Goal: Information Seeking & Learning: Find specific fact

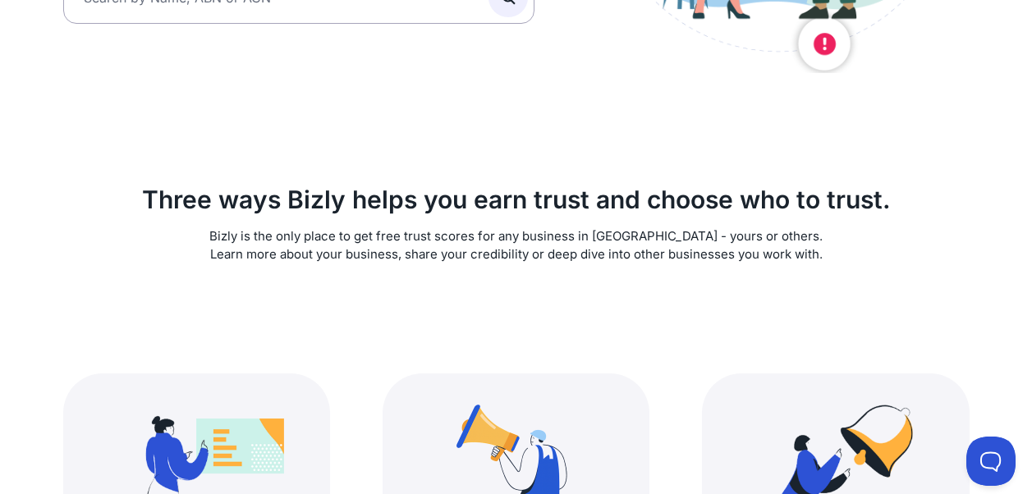
scroll to position [164, 0]
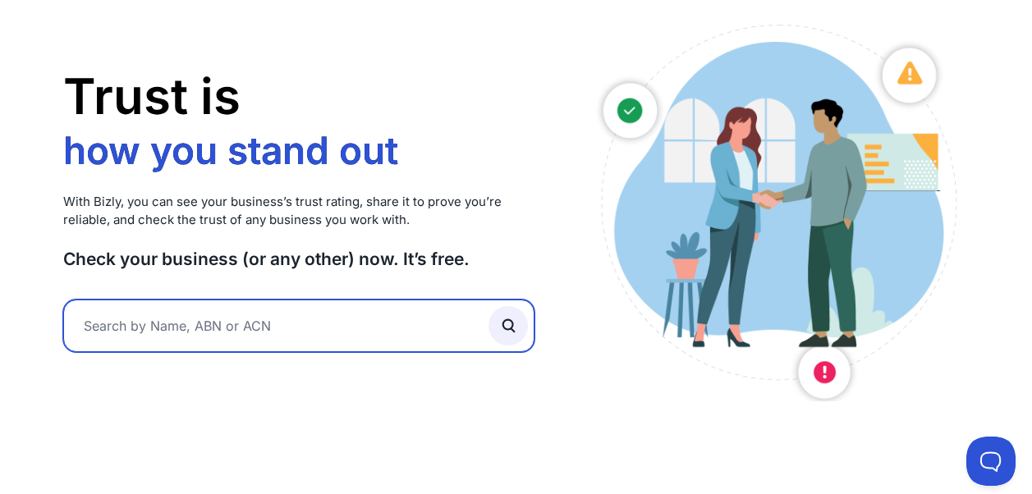
click at [253, 335] on input "text" at bounding box center [299, 326] width 472 height 53
type input "Transgrid"
click at [488, 306] on button "submit" at bounding box center [507, 325] width 39 height 39
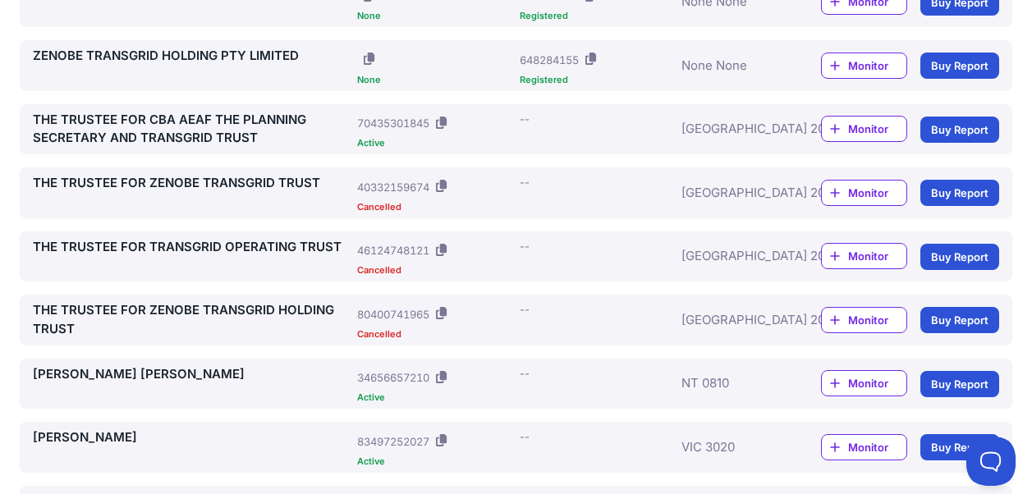
scroll to position [492, 0]
